Goal: Find specific page/section: Find specific page/section

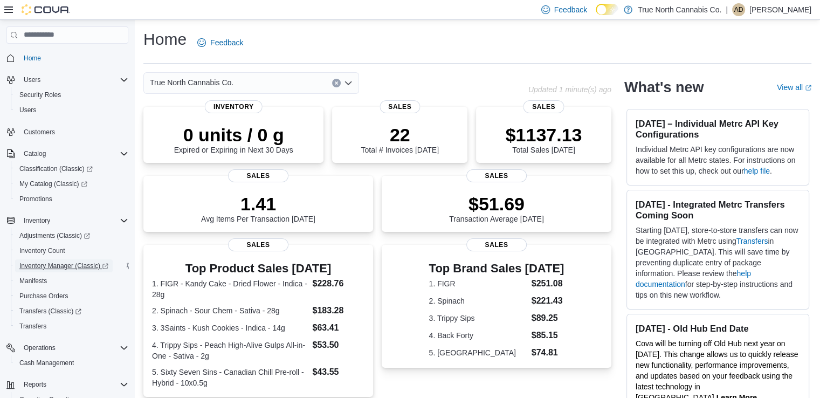
click at [110, 267] on link "Inventory Manager (Classic)" at bounding box center [64, 265] width 98 height 13
